Goal: Task Accomplishment & Management: Use online tool/utility

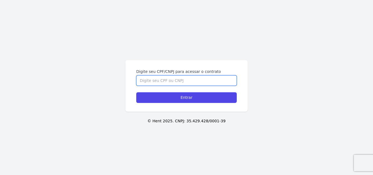
click at [178, 81] on input "Digite seu CPF/CNPJ para acessar o contrato" at bounding box center [186, 80] width 100 height 10
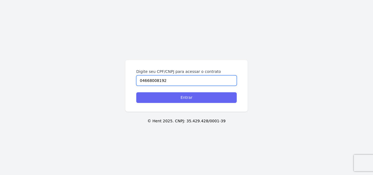
type input "04668008192"
click at [196, 100] on input "Entrar" at bounding box center [186, 97] width 100 height 11
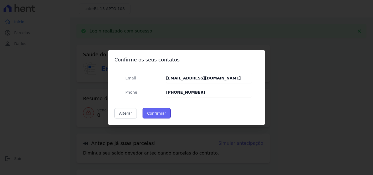
click at [153, 114] on button "Confirmar" at bounding box center [156, 113] width 28 height 10
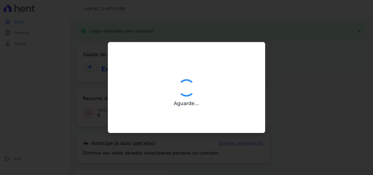
type input "Contatos confirmados com sucesso."
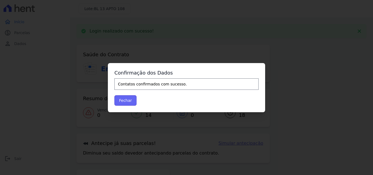
click at [127, 100] on button "Fechar" at bounding box center [125, 100] width 22 height 10
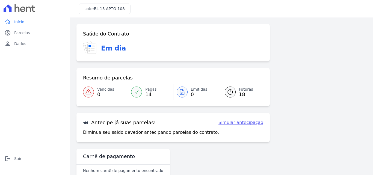
scroll to position [13, 0]
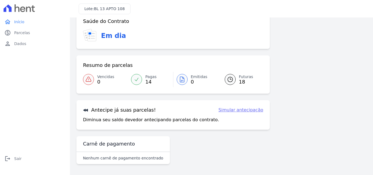
click at [140, 78] on div at bounding box center [136, 79] width 11 height 11
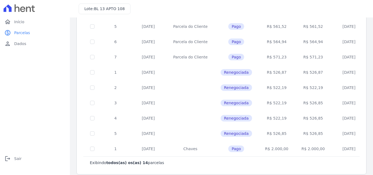
scroll to position [142, 0]
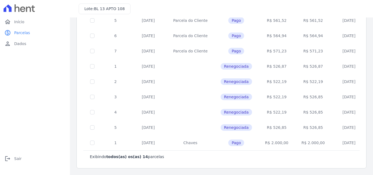
click at [232, 127] on span "Renegociada" at bounding box center [235, 127] width 31 height 7
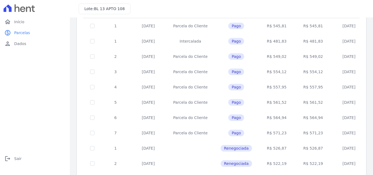
scroll to position [0, 0]
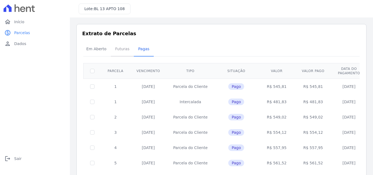
click at [116, 49] on span "Futuras" at bounding box center [122, 48] width 21 height 11
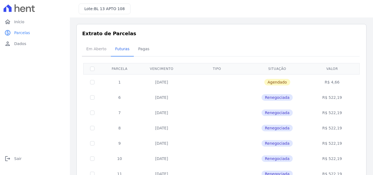
click at [93, 50] on span "Em Aberto" at bounding box center [96, 48] width 27 height 11
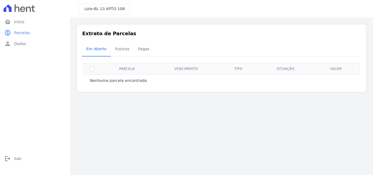
click at [25, 8] on icon at bounding box center [22, 9] width 5 height 5
click at [17, 22] on span "Início" at bounding box center [19, 21] width 10 height 5
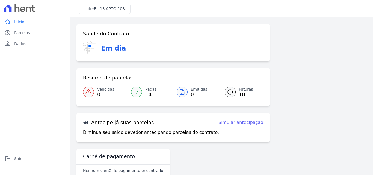
scroll to position [13, 0]
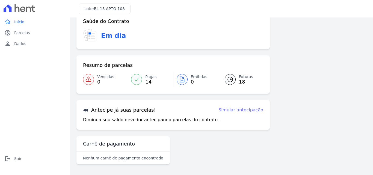
click at [231, 109] on link "Simular antecipação" at bounding box center [240, 110] width 45 height 7
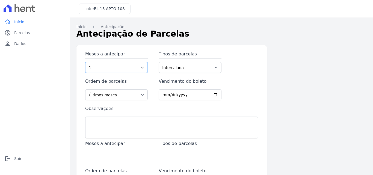
click at [140, 68] on select "1 2 3 4 5 6 7 8 9 10 11 12 13 14 15 16 17 18 19 20 21 22 23 24 25 26 27 28 29 30" at bounding box center [116, 67] width 62 height 11
select select "7"
click at [85, 62] on select "1 2 3 4 5 6 7 8 9 10 11 12 13 14 15 16 17 18 19 20 21 22 23 24 25 26 27 28 29 30" at bounding box center [116, 67] width 62 height 11
click at [179, 70] on select "Intercalada Parcela do Cliente Parcela Normal Outros Chaves Financiamento CEF Q…" at bounding box center [190, 67] width 62 height 11
click at [249, 80] on div "Meses a antecipar 1 2 3 4 5 6 7 8 9 10 11 12 13 14 15 16 17 18 19 20 21 22 23 2…" at bounding box center [171, 96] width 173 height 90
